Goal: Information Seeking & Learning: Check status

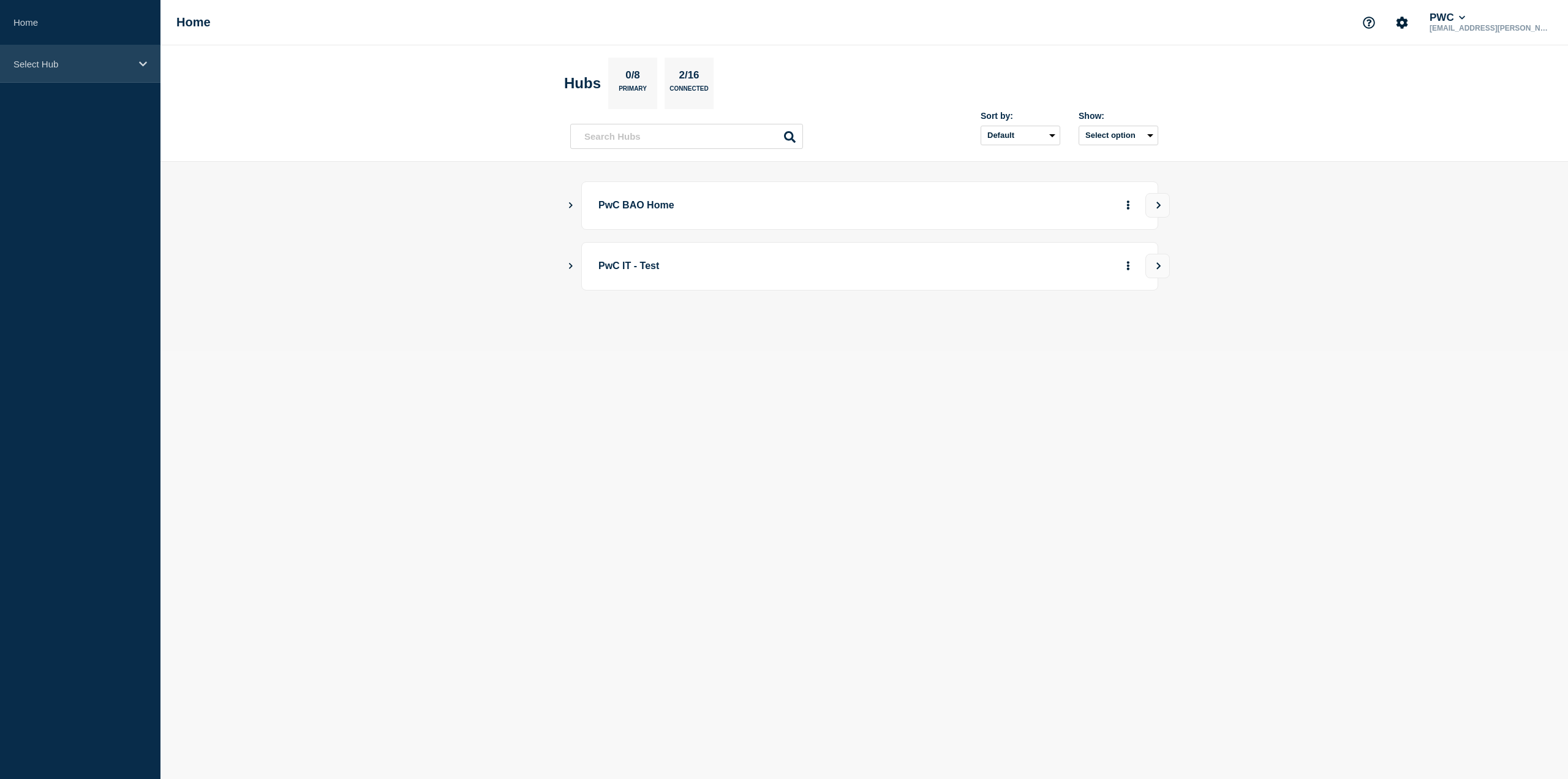
click at [77, 59] on p "Select Hub" at bounding box center [72, 64] width 118 height 10
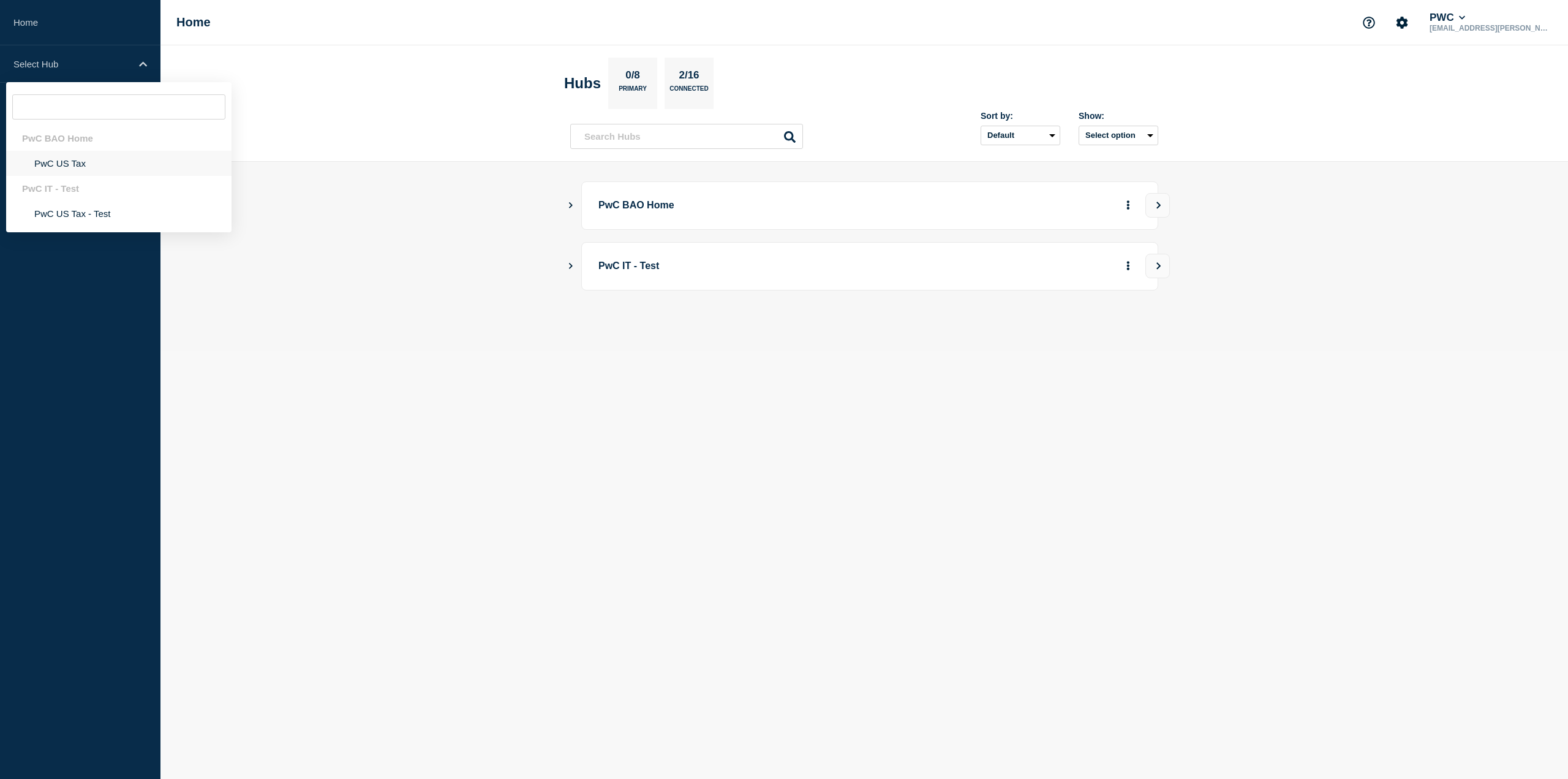
click at [75, 159] on li "PwC US Tax" at bounding box center [119, 163] width 225 height 25
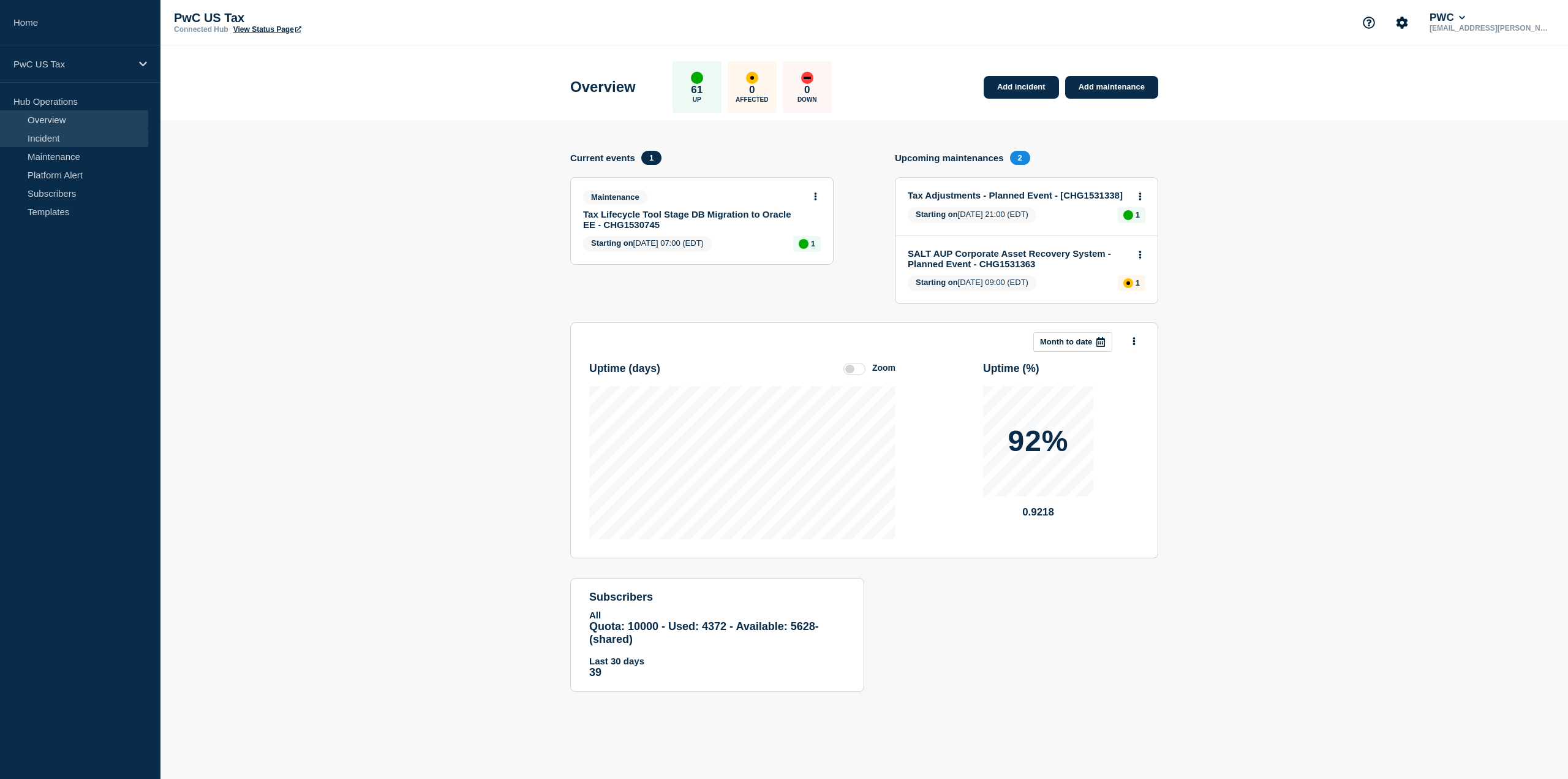
click at [65, 139] on link "Incident" at bounding box center [74, 138] width 148 height 19
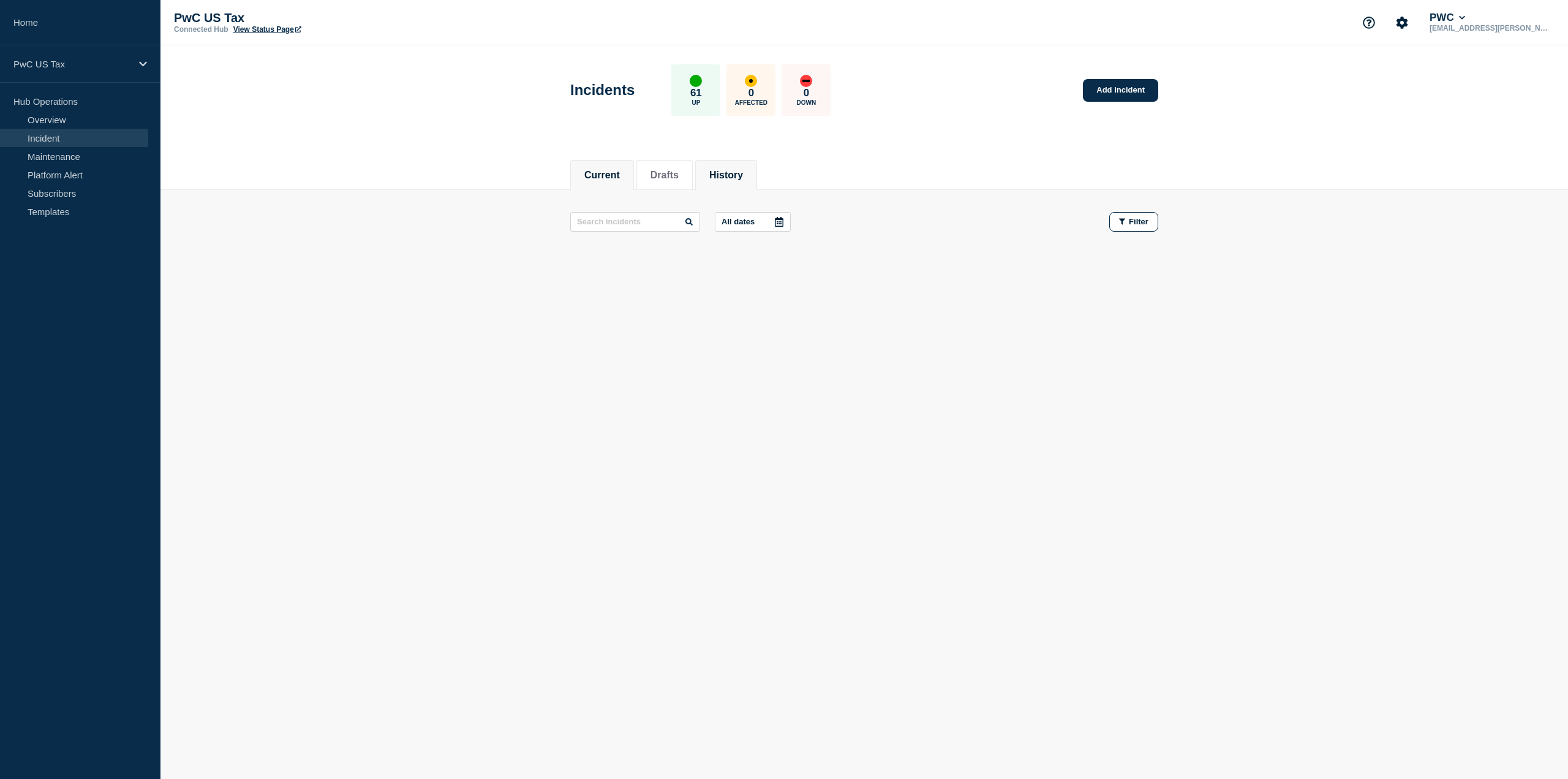
click at [741, 173] on button "History" at bounding box center [726, 175] width 34 height 11
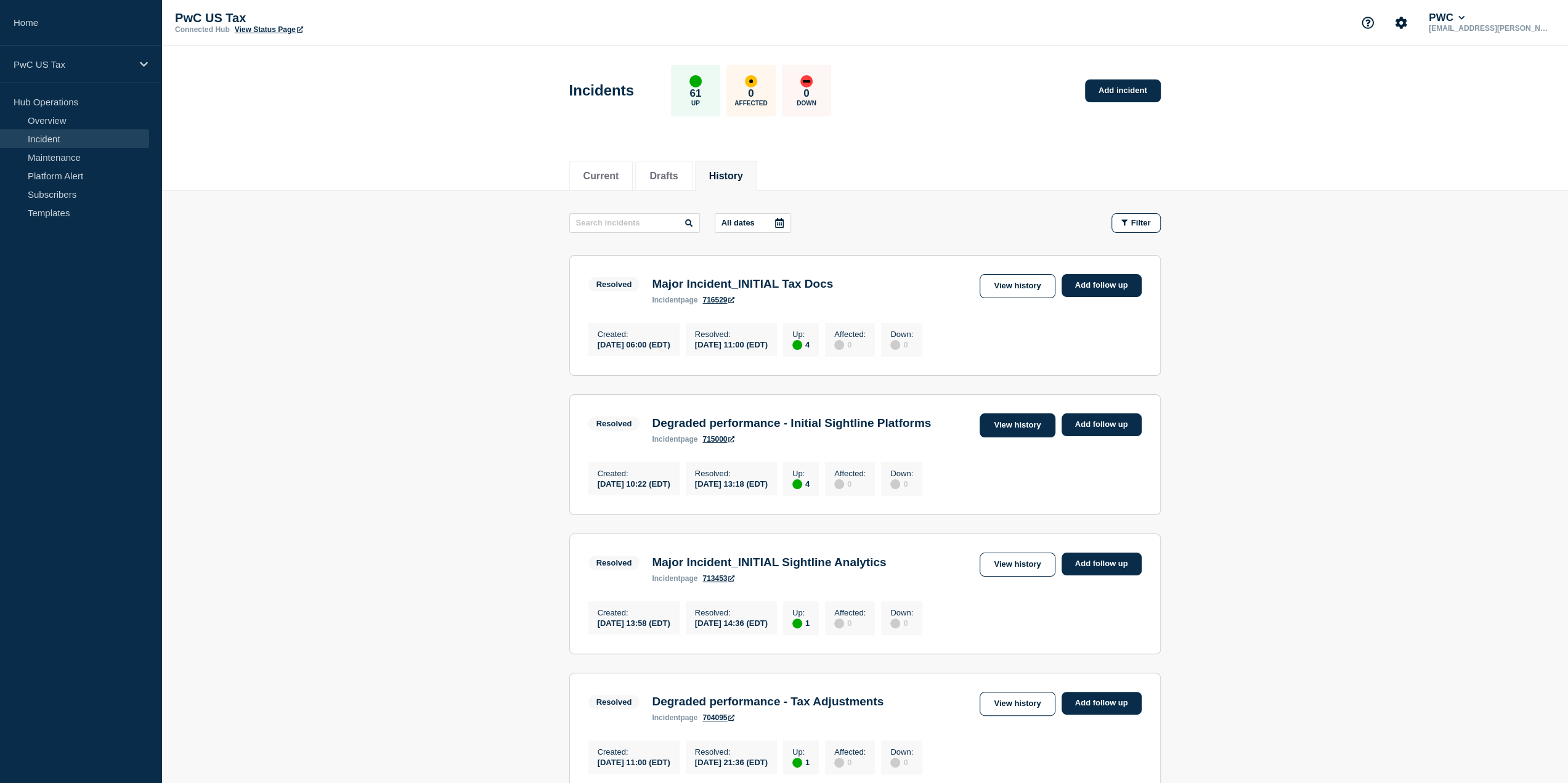
click at [1038, 421] on link "View history" at bounding box center [1017, 425] width 75 height 24
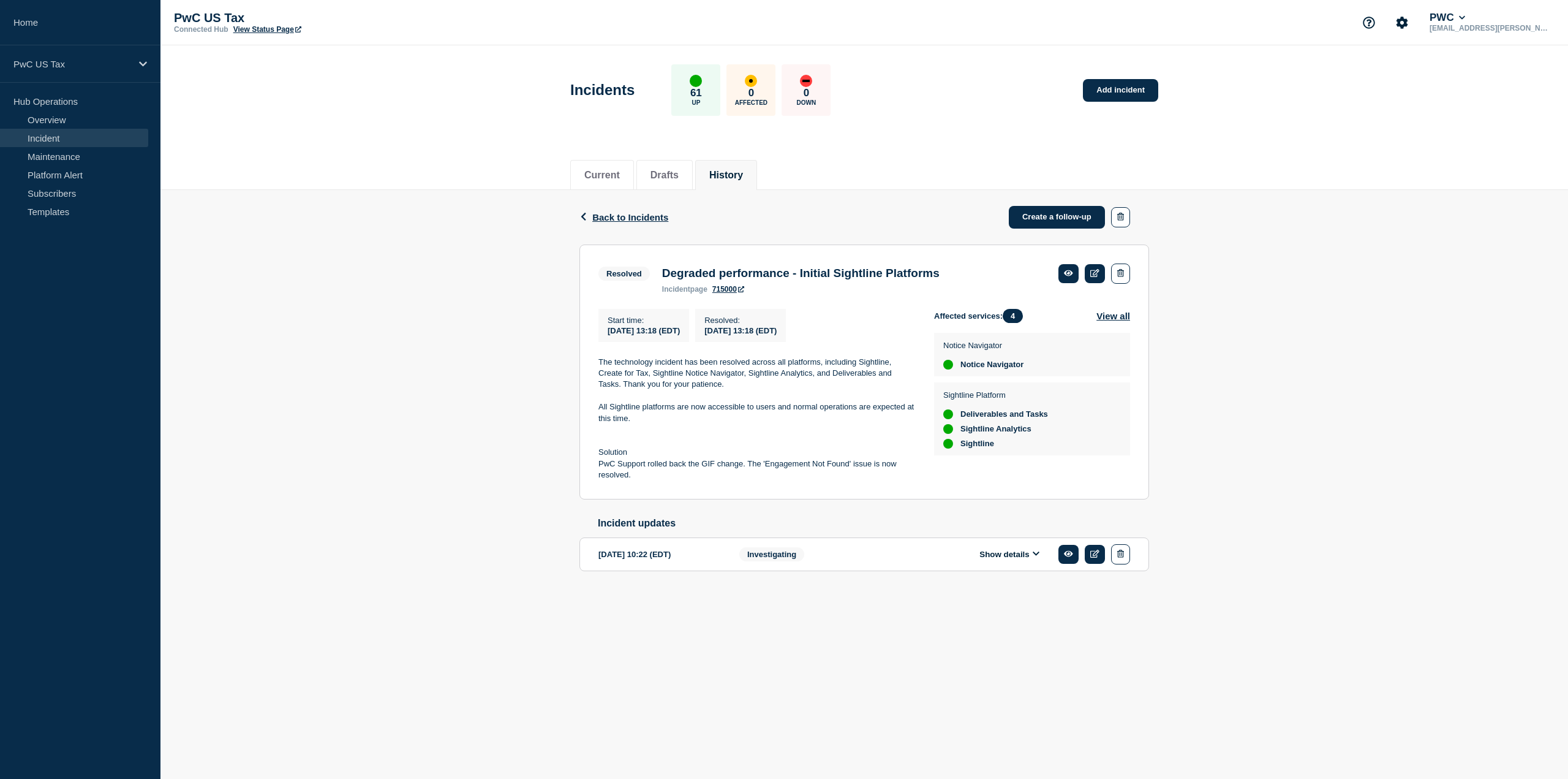
click at [946, 560] on div "Show details" at bounding box center [1018, 554] width 223 height 20
click at [1007, 556] on button "Show details" at bounding box center [1009, 554] width 67 height 10
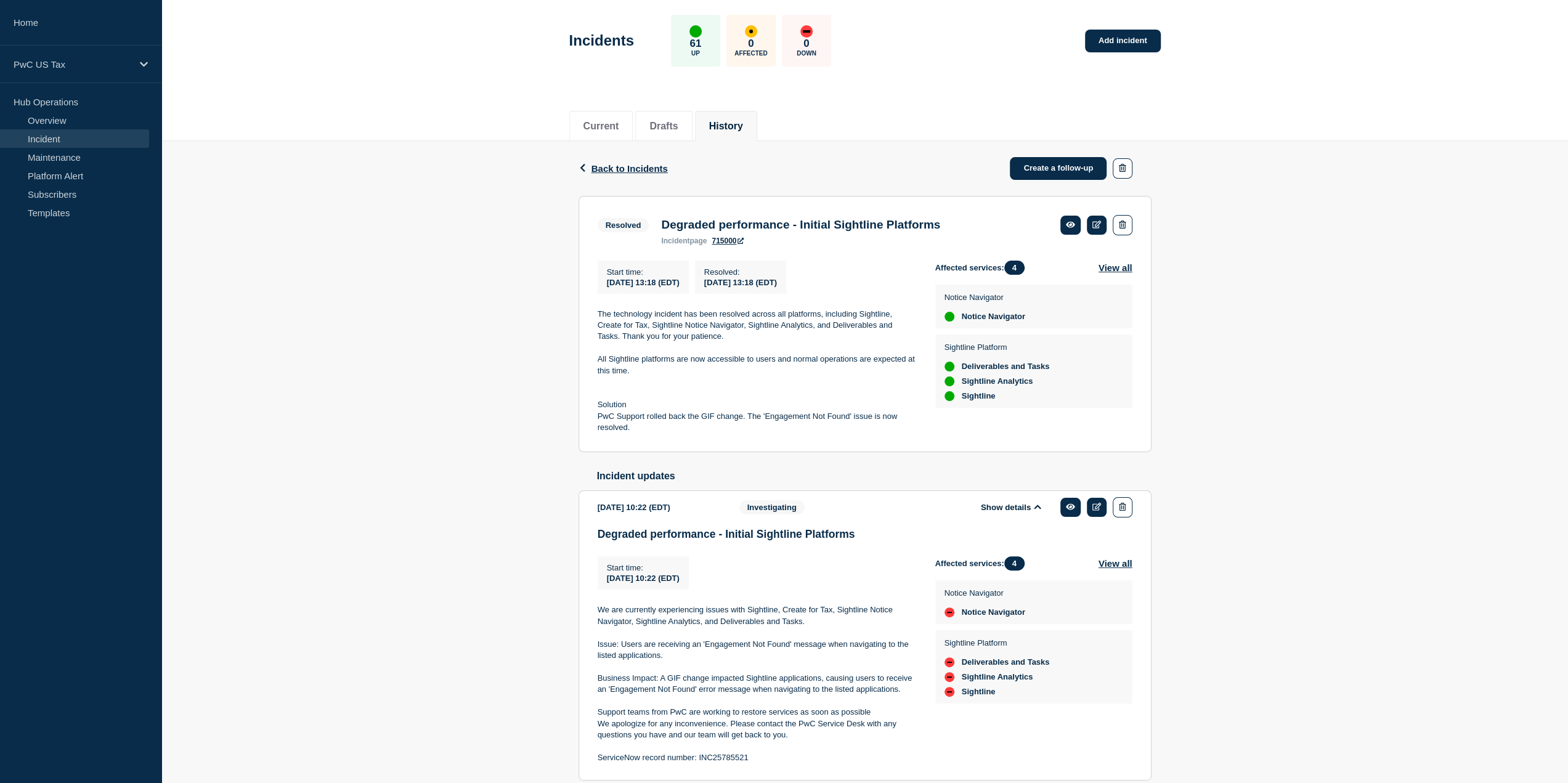
scroll to position [112, 0]
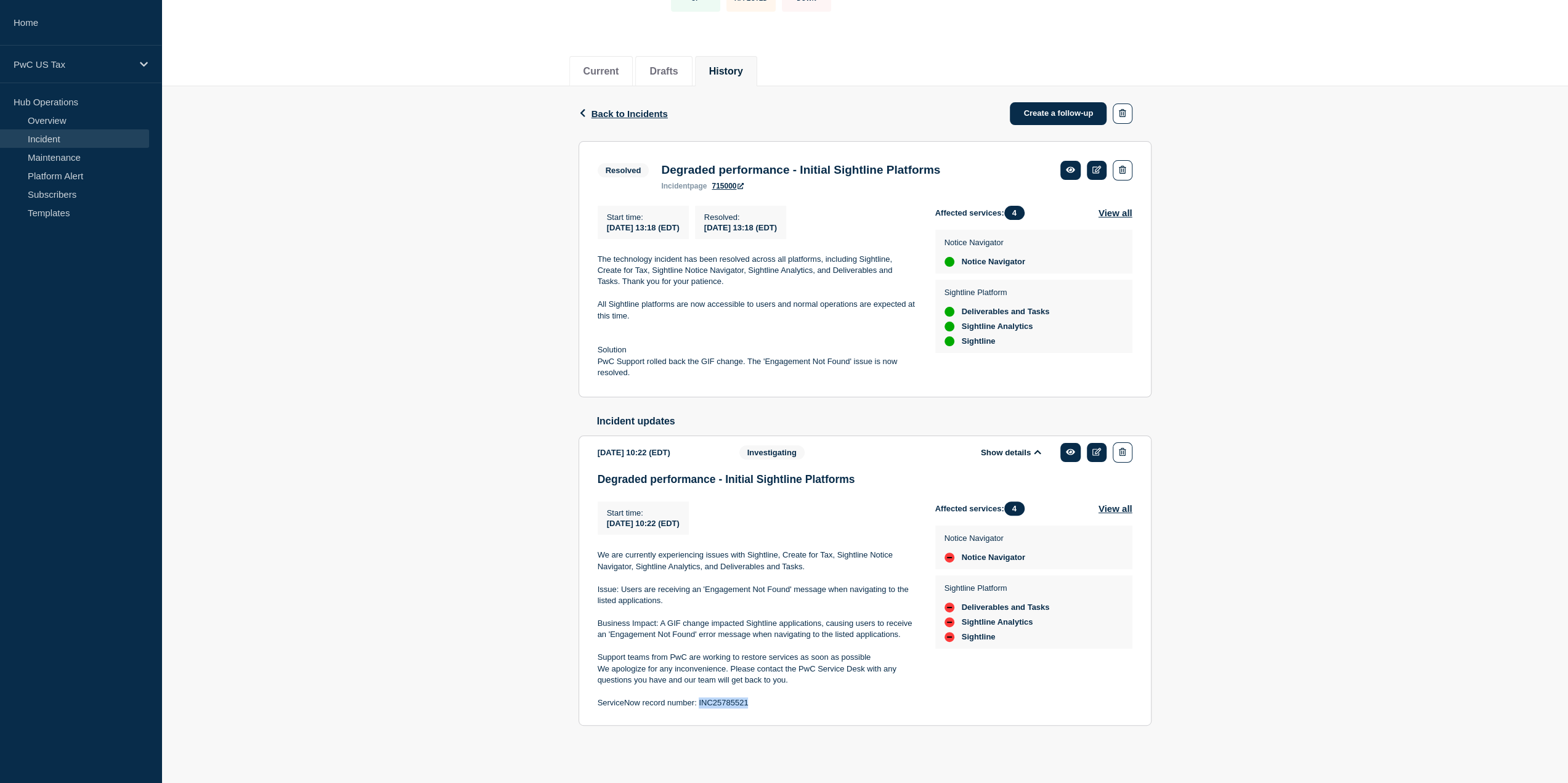
drag, startPoint x: 752, startPoint y: 699, endPoint x: 699, endPoint y: 705, distance: 53.3
click at [699, 705] on p "ServiceNow record number: INC25785521" at bounding box center [757, 703] width 318 height 11
copy p "INC25785521"
